Goal: Navigation & Orientation: Understand site structure

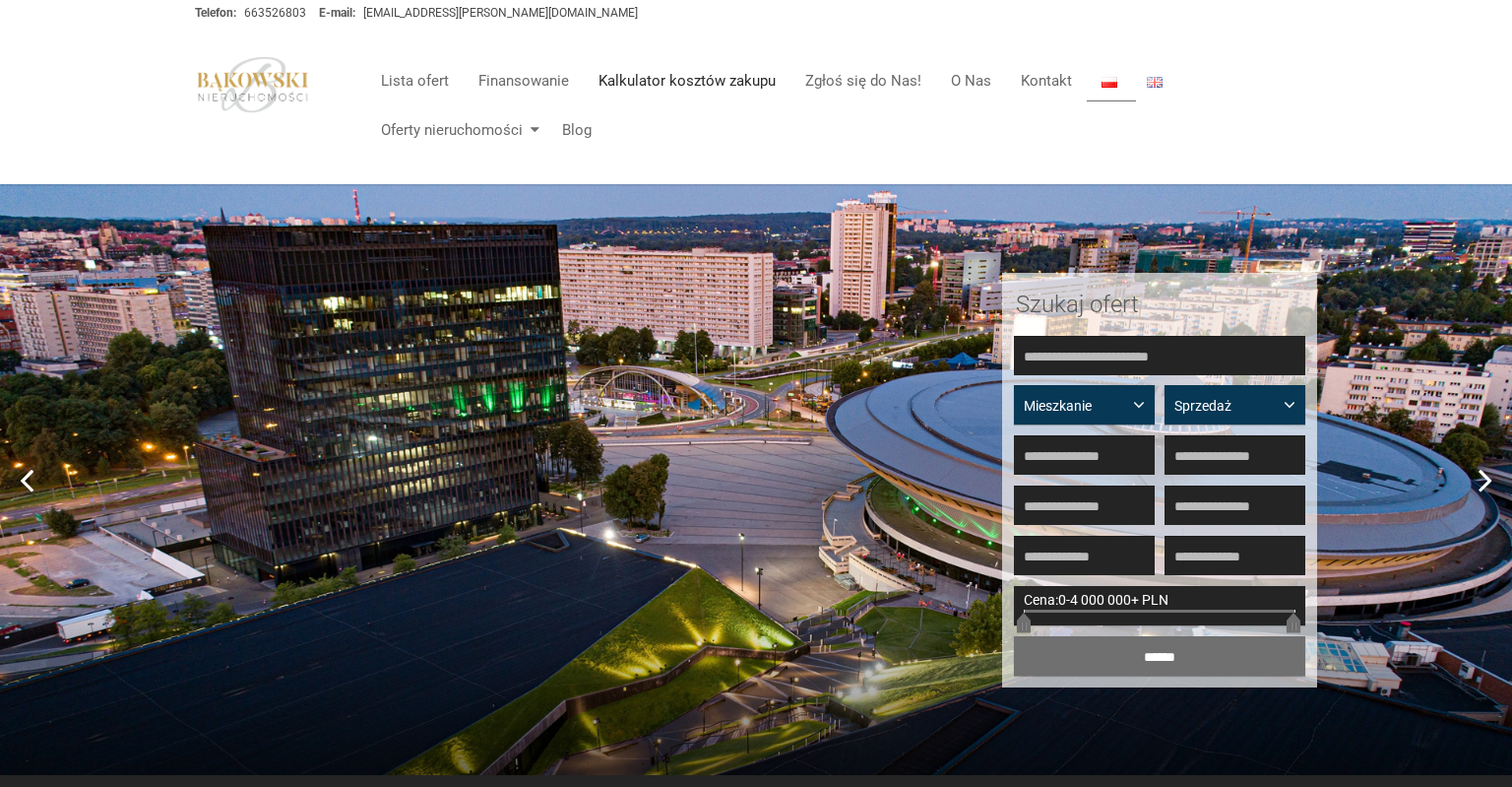
click at [648, 87] on link "Kalkulator kosztów zakupu" at bounding box center [687, 81] width 207 height 40
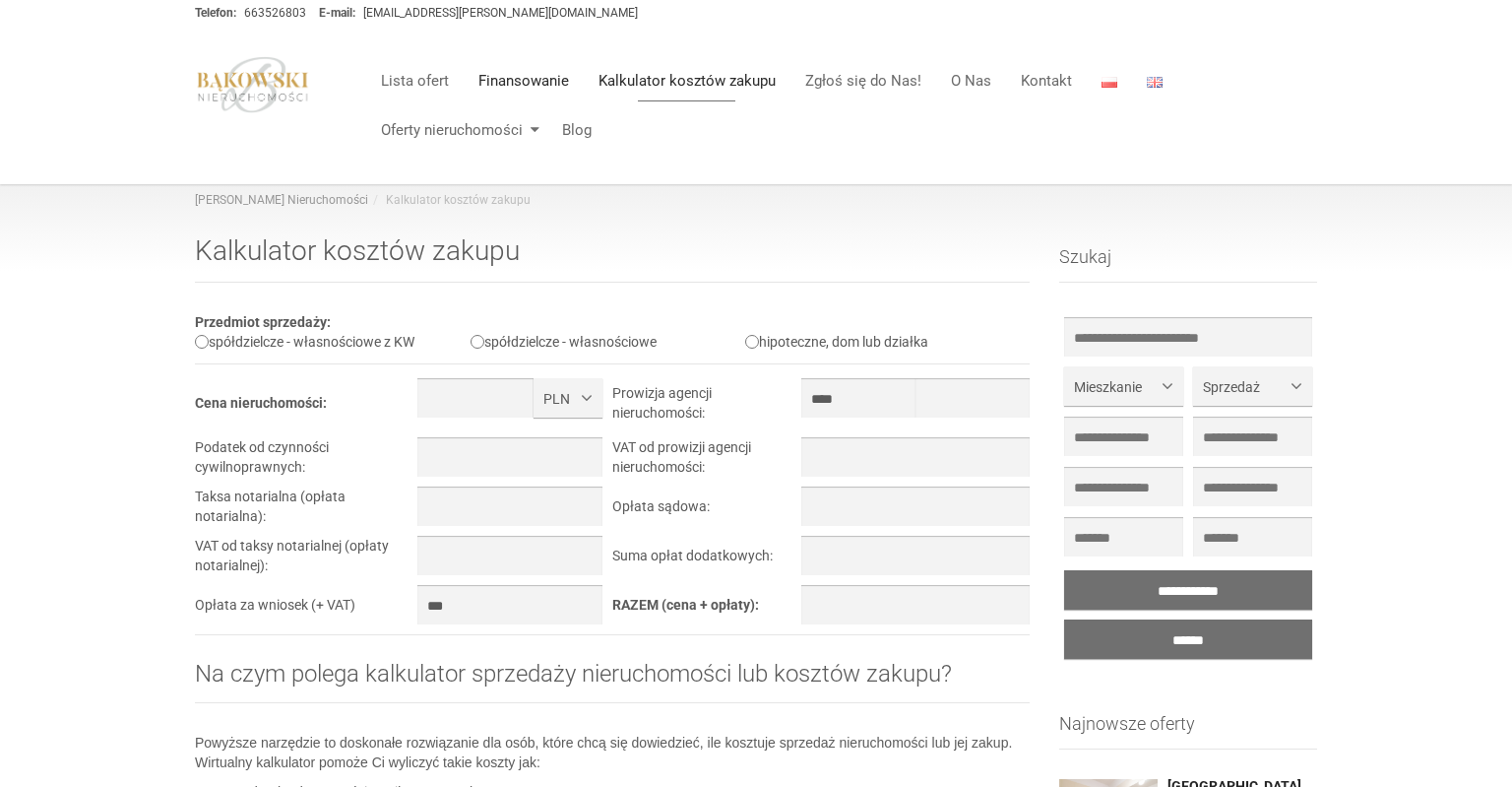
click at [496, 86] on link "Finansowanie" at bounding box center [524, 81] width 121 height 40
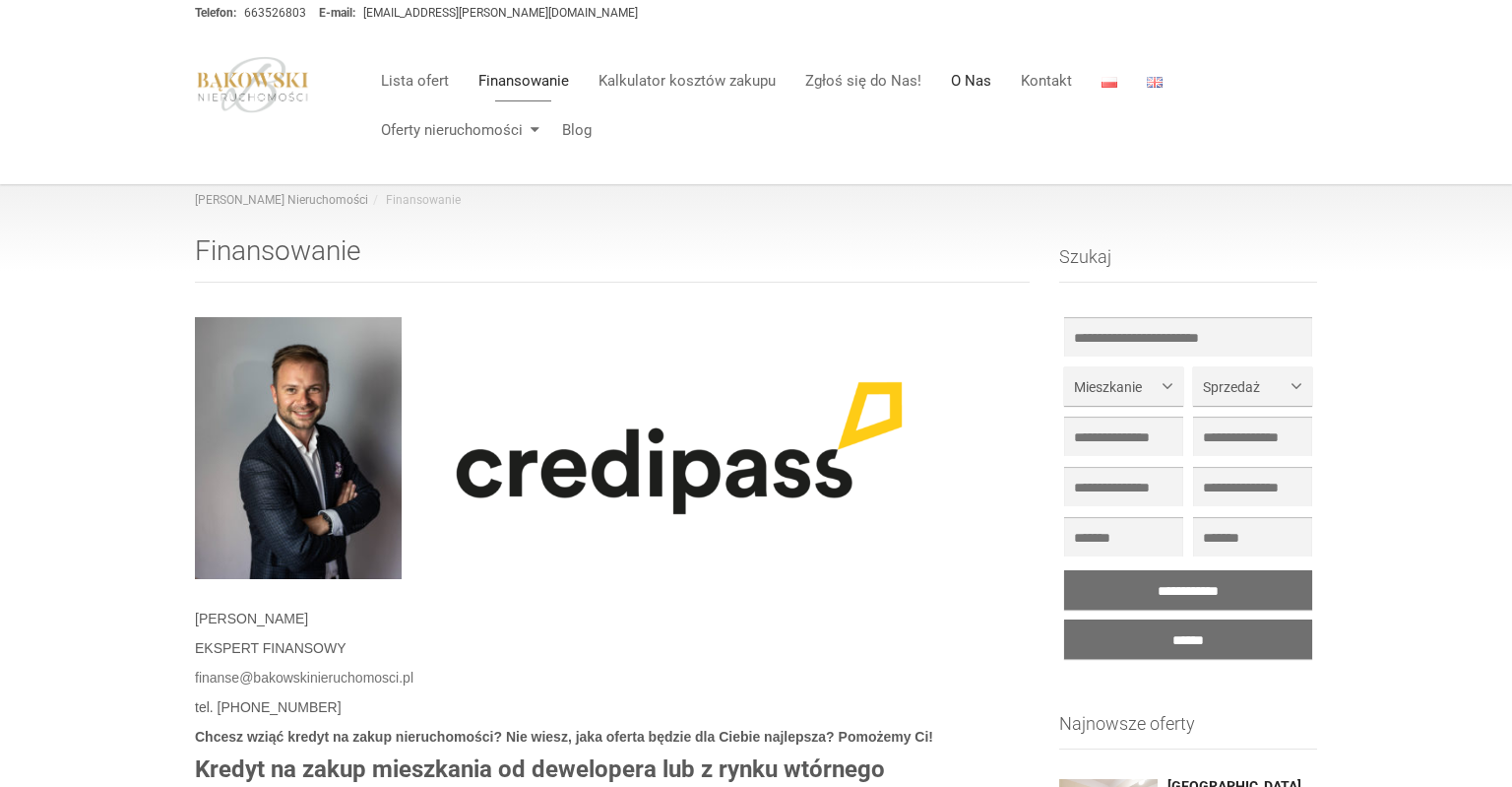
click at [970, 82] on link "O Nas" at bounding box center [971, 81] width 70 height 40
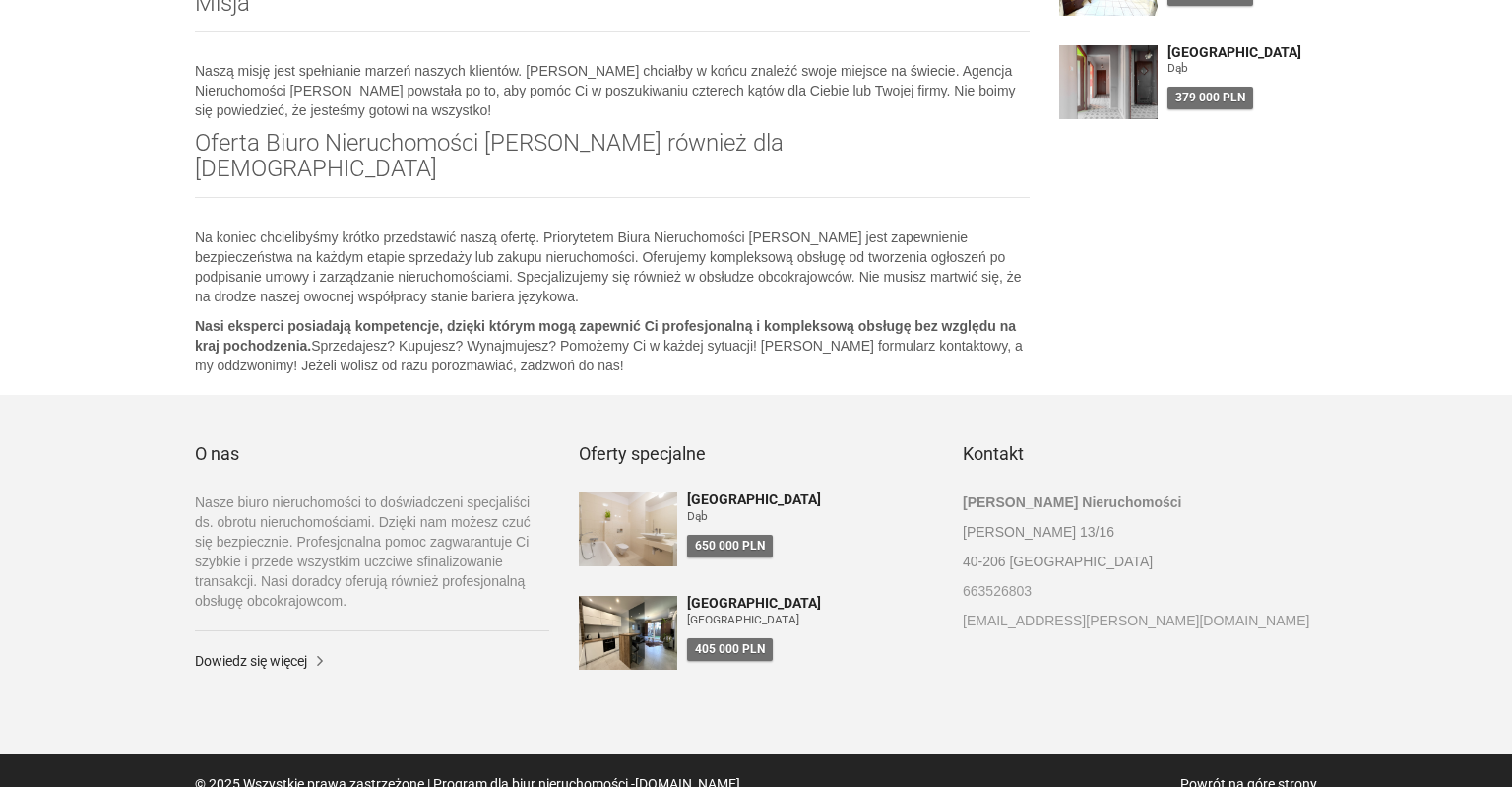
scroll to position [836, 0]
